Goal: Task Accomplishment & Management: Complete application form

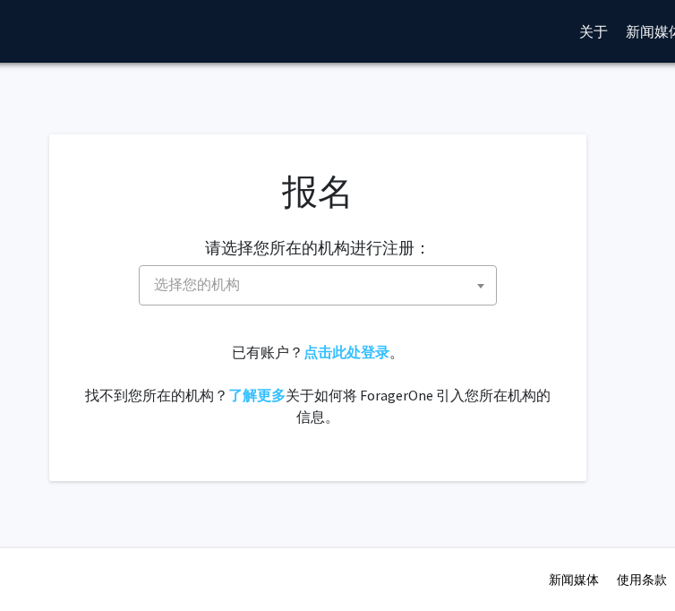
scroll to position [0, 221]
click at [463, 270] on span "选择您的机构" at bounding box center [319, 284] width 349 height 37
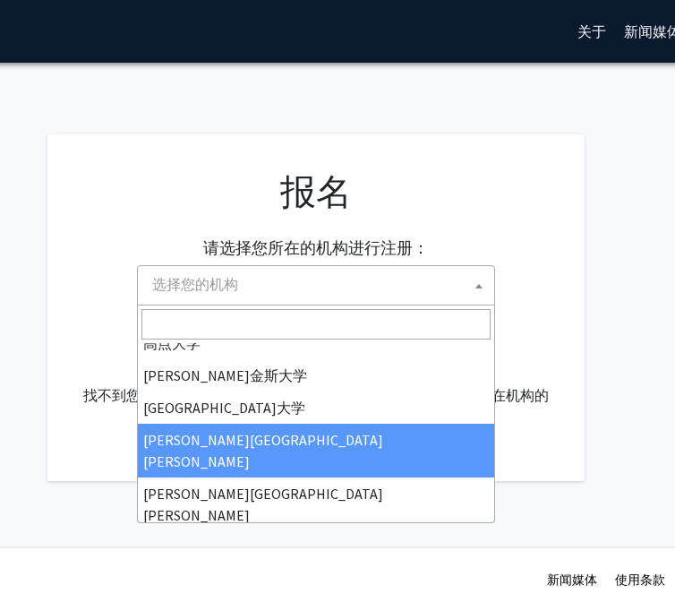
scroll to position [326, 0]
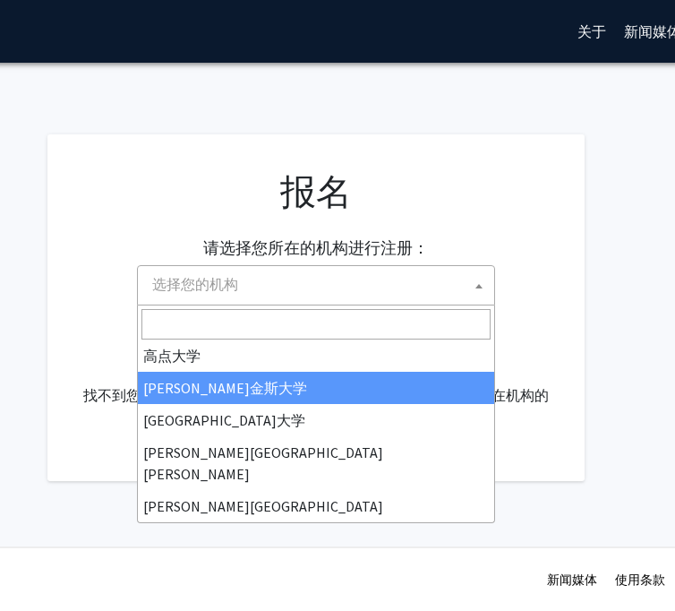
select select "1"
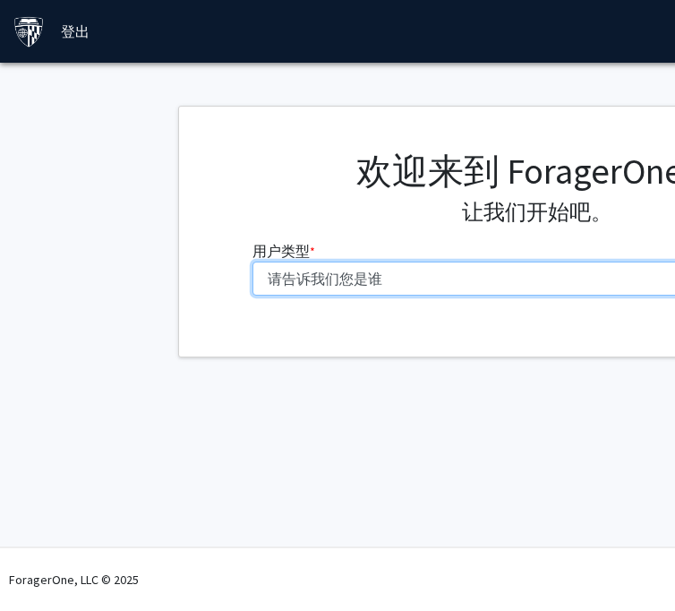
click at [370, 277] on select "请告诉我们您是谁 本科生 硕士生 博士候选人（PhD、MD、DMD、[PERSON_NAME] 等） 博士后研究员/研究人员/住院医师/医学研究员 学院 行政…" at bounding box center [538, 279] width 571 height 34
select select "2: masters"
